Goal: Book appointment/travel/reservation

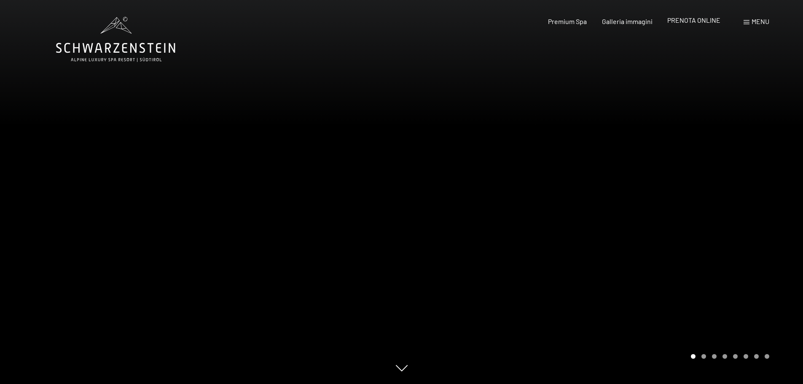
click at [693, 23] on span "PRENOTA ONLINE" at bounding box center [694, 20] width 53 height 8
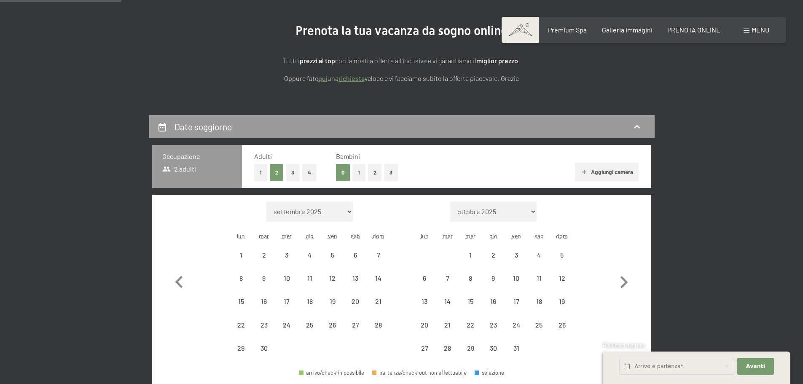
scroll to position [211, 0]
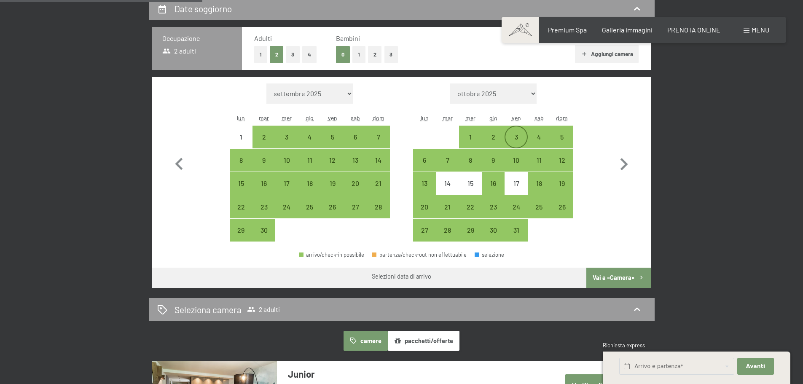
click at [513, 136] on div "3" at bounding box center [516, 144] width 21 height 21
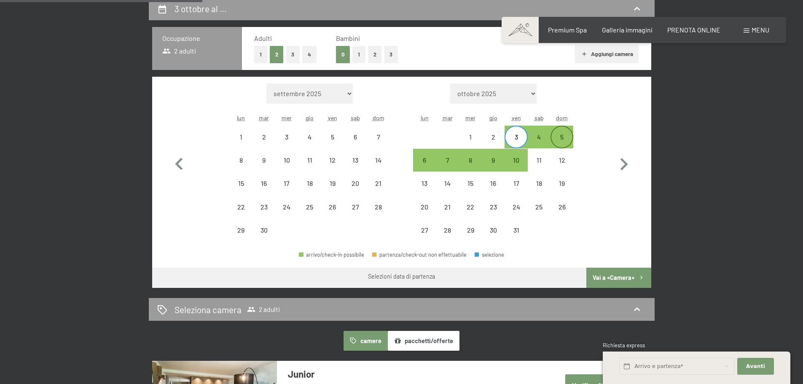
click at [565, 139] on div "5" at bounding box center [562, 144] width 21 height 21
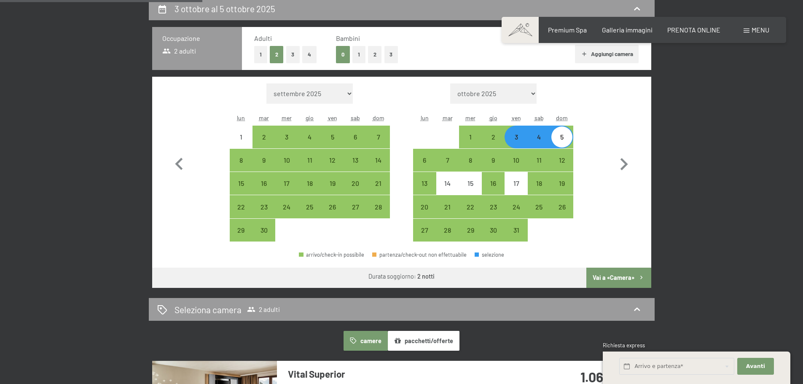
click at [610, 280] on button "Vai a «Camera»" at bounding box center [619, 278] width 65 height 20
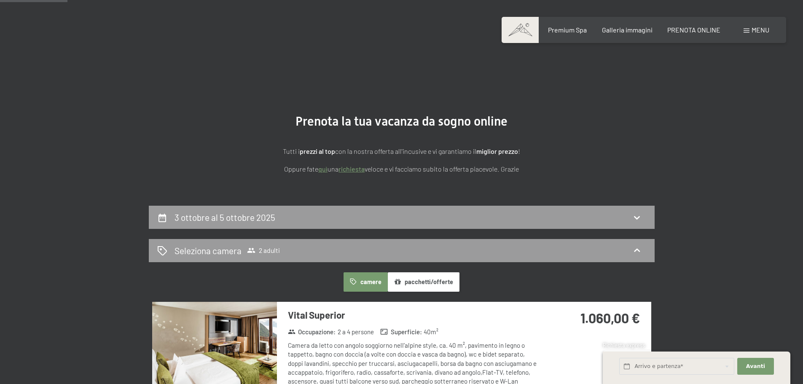
scroll to position [0, 0]
